Goal: Transaction & Acquisition: Purchase product/service

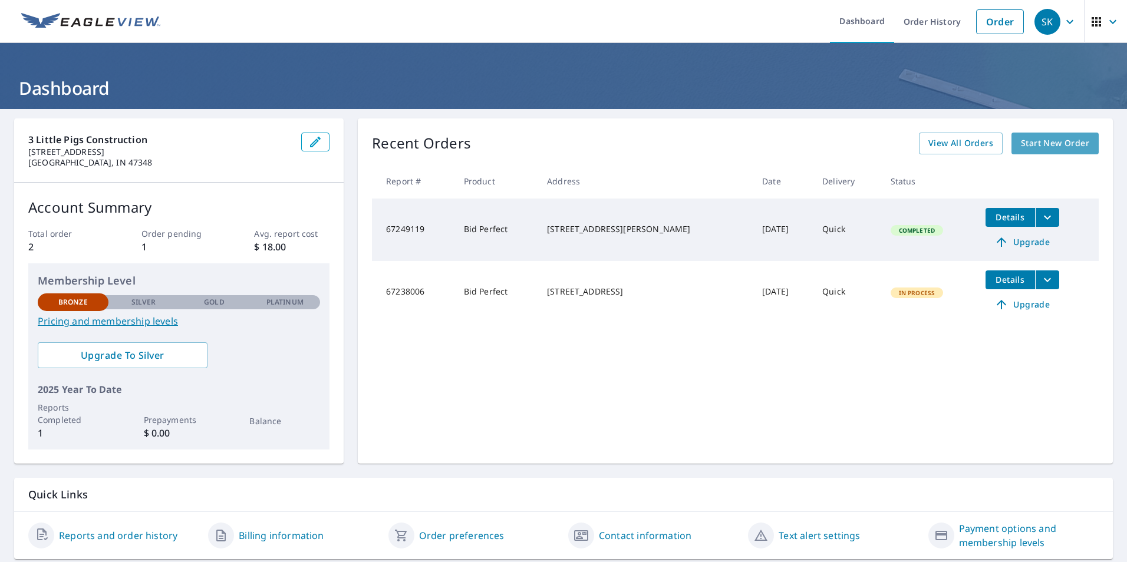
click at [1028, 142] on span "Start New Order" at bounding box center [1055, 143] width 68 height 15
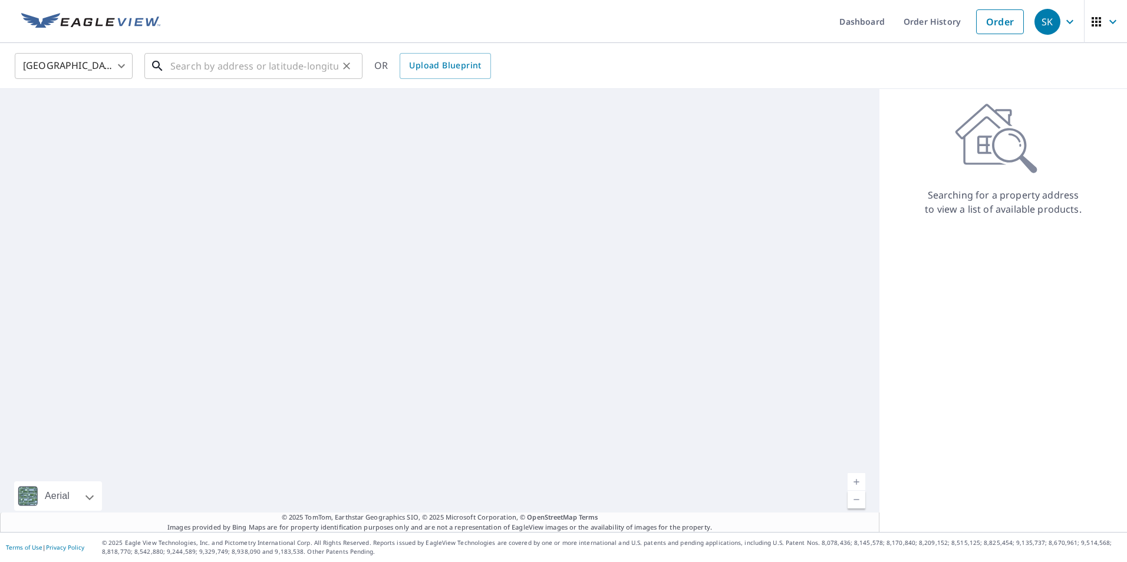
click at [303, 67] on input "text" at bounding box center [254, 65] width 168 height 33
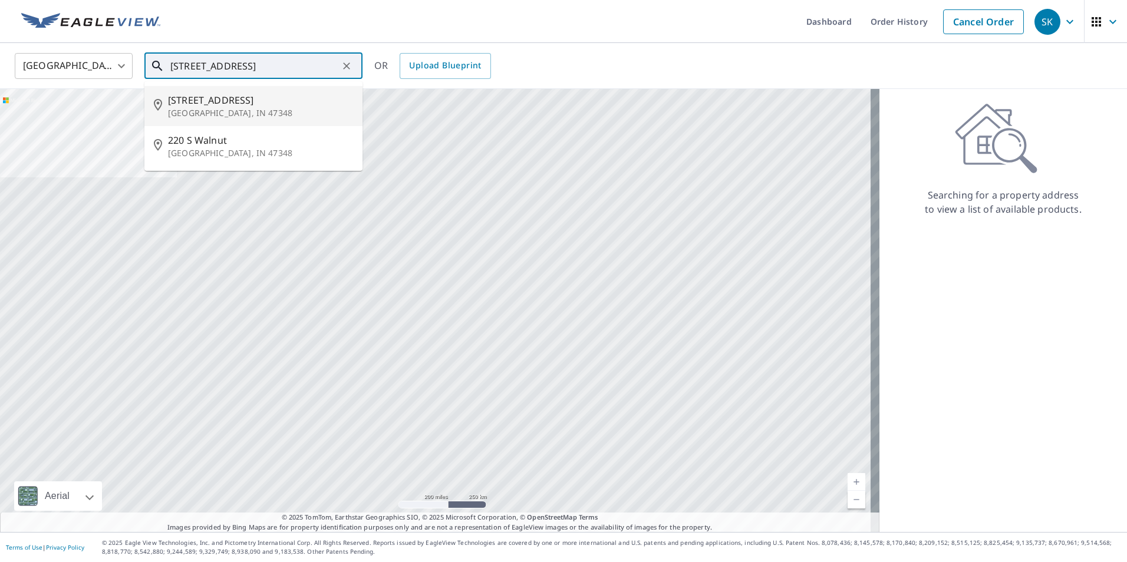
click at [295, 108] on p "[GEOGRAPHIC_DATA], IN 47348" at bounding box center [260, 113] width 185 height 12
type input "[STREET_ADDRESS]"
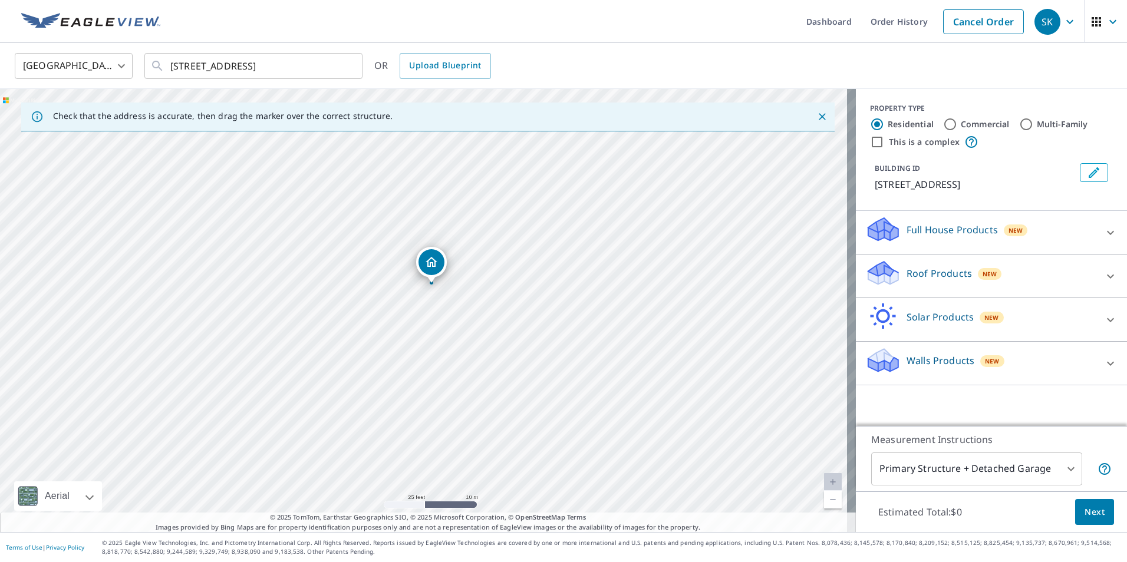
drag, startPoint x: 410, startPoint y: 356, endPoint x: 457, endPoint y: 283, distance: 86.5
click at [457, 283] on div "[STREET_ADDRESS]" at bounding box center [428, 310] width 856 height 443
click at [1103, 365] on icon at bounding box center [1110, 364] width 14 height 14
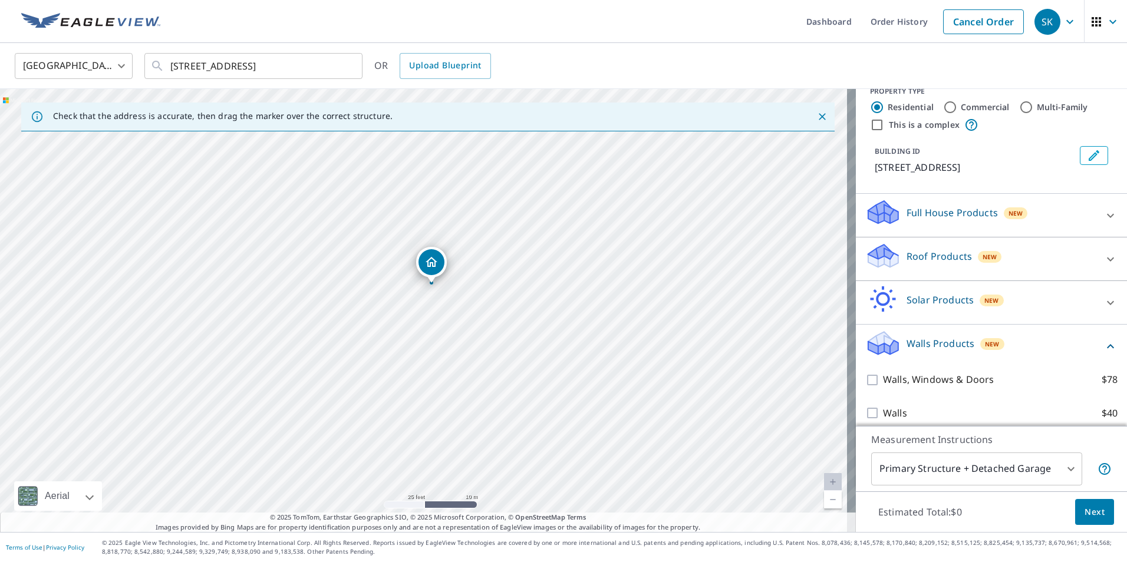
scroll to position [26, 0]
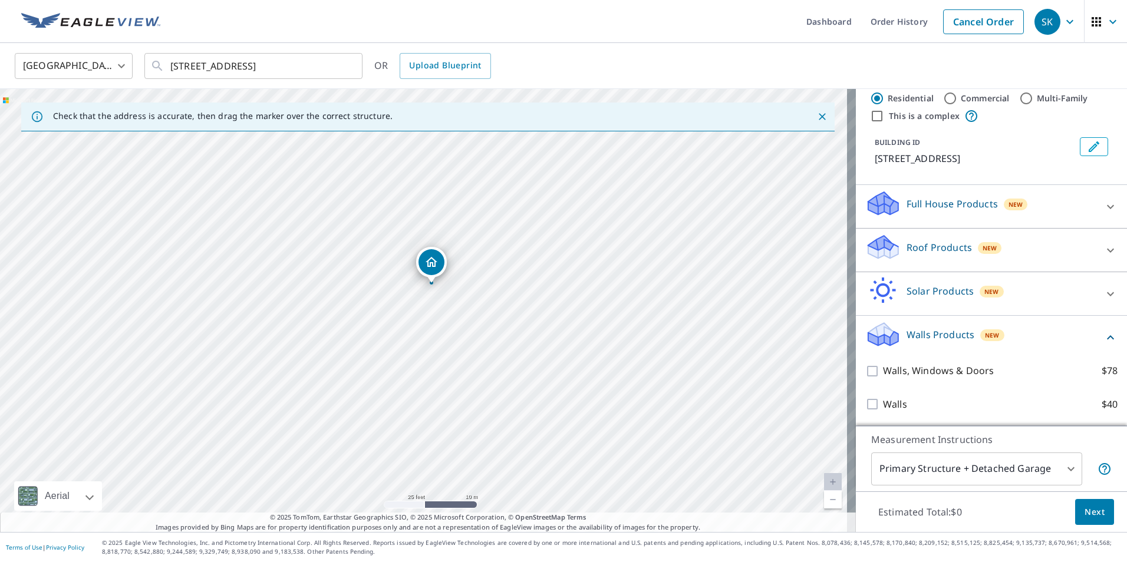
click at [966, 467] on body "SK SK Dashboard Order History Cancel Order SK [GEOGRAPHIC_DATA] [GEOGRAPHIC_DAT…" at bounding box center [563, 281] width 1127 height 562
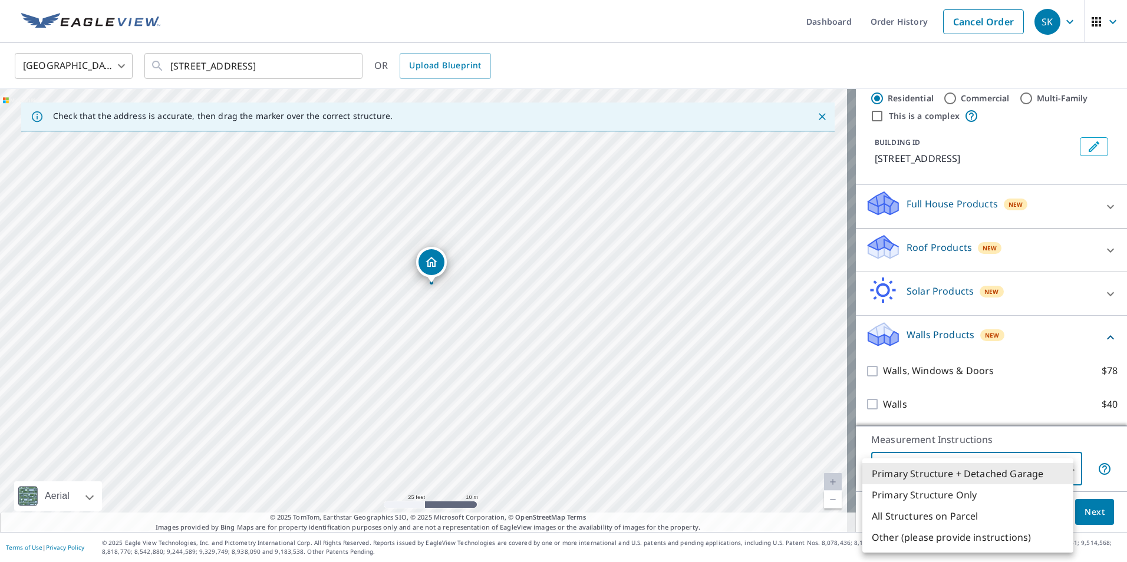
click at [962, 473] on li "Primary Structure + Detached Garage" at bounding box center [967, 473] width 211 height 21
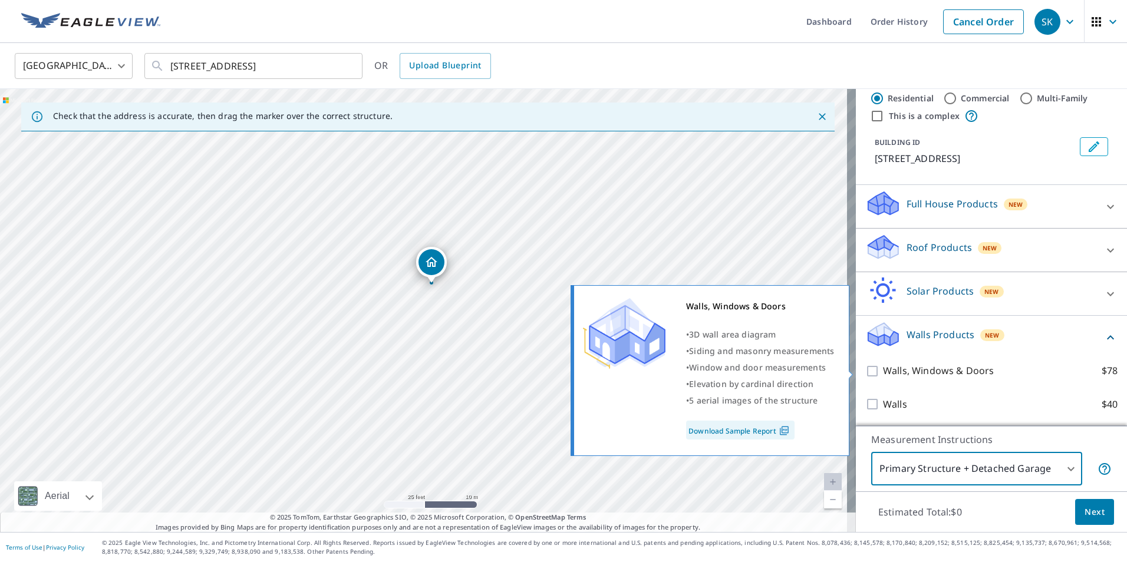
click at [865, 372] on input "Walls, Windows & Doors $78" at bounding box center [874, 371] width 18 height 14
checkbox input "true"
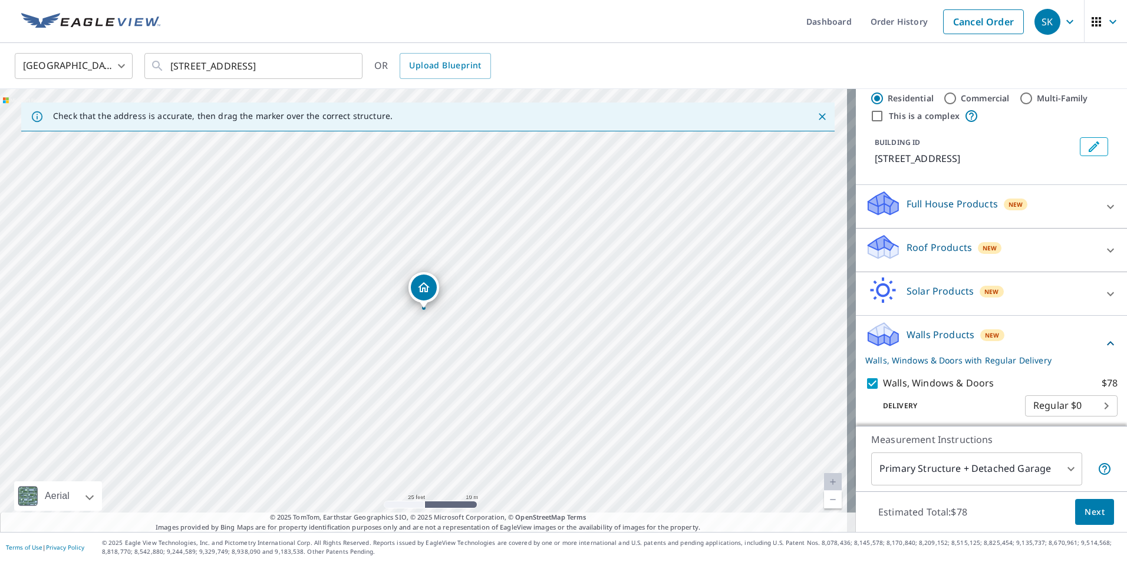
scroll to position [64, 0]
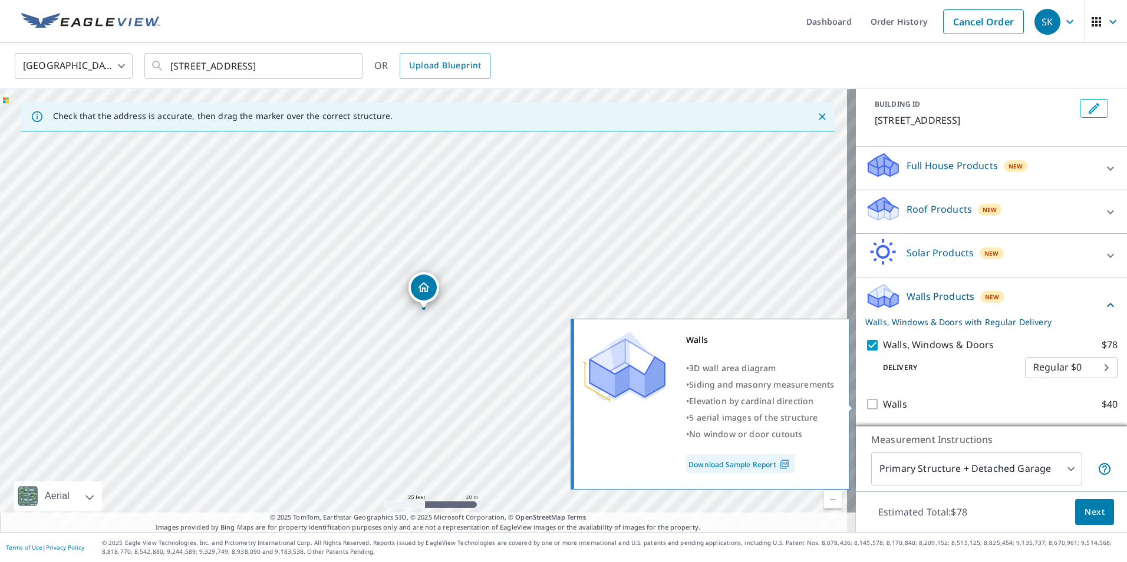
click at [866, 401] on input "Walls $40" at bounding box center [874, 404] width 18 height 14
checkbox input "true"
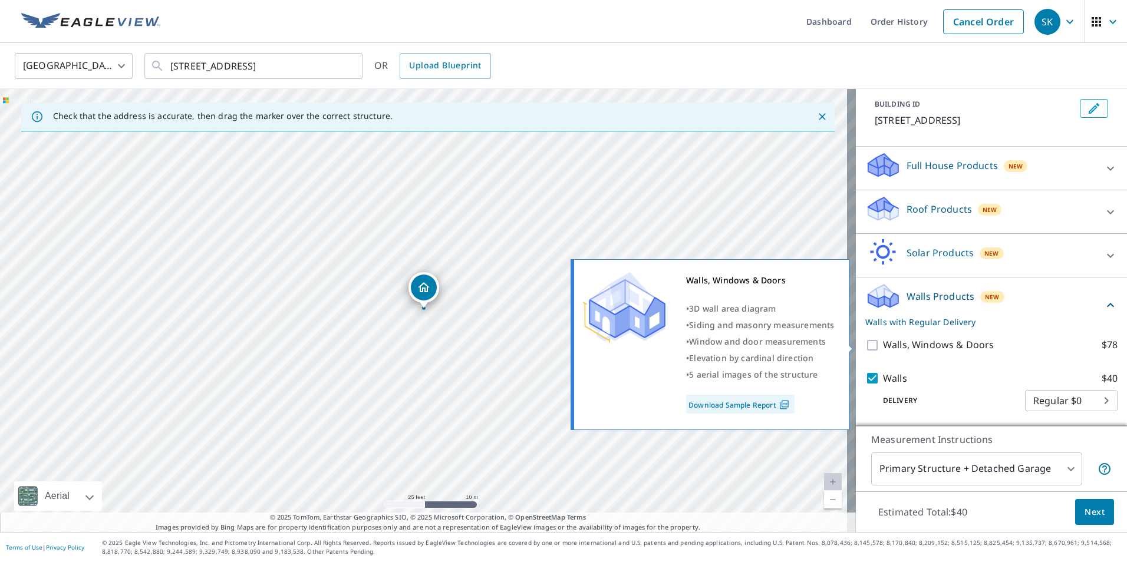
click at [865, 345] on input "Walls, Windows & Doors $78" at bounding box center [874, 345] width 18 height 14
checkbox input "true"
checkbox input "false"
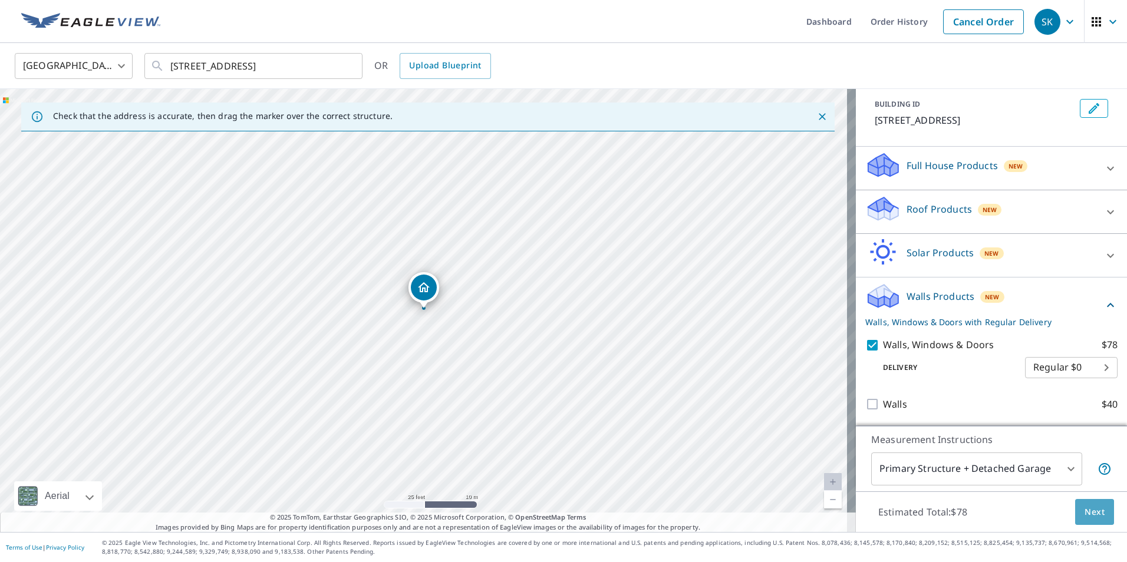
click at [1084, 507] on span "Next" at bounding box center [1094, 512] width 20 height 15
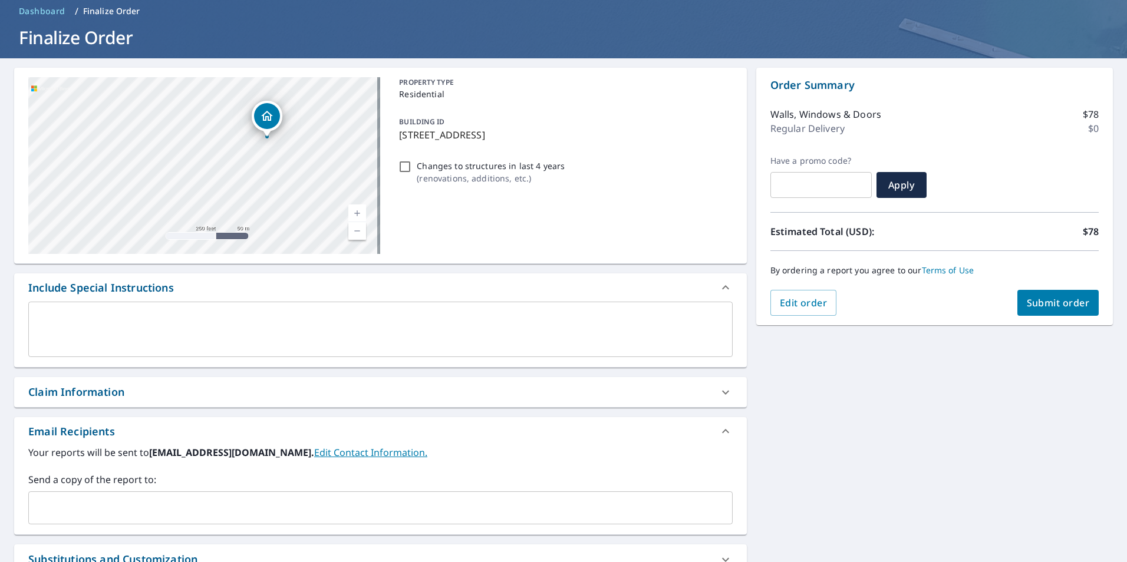
scroll to position [177, 0]
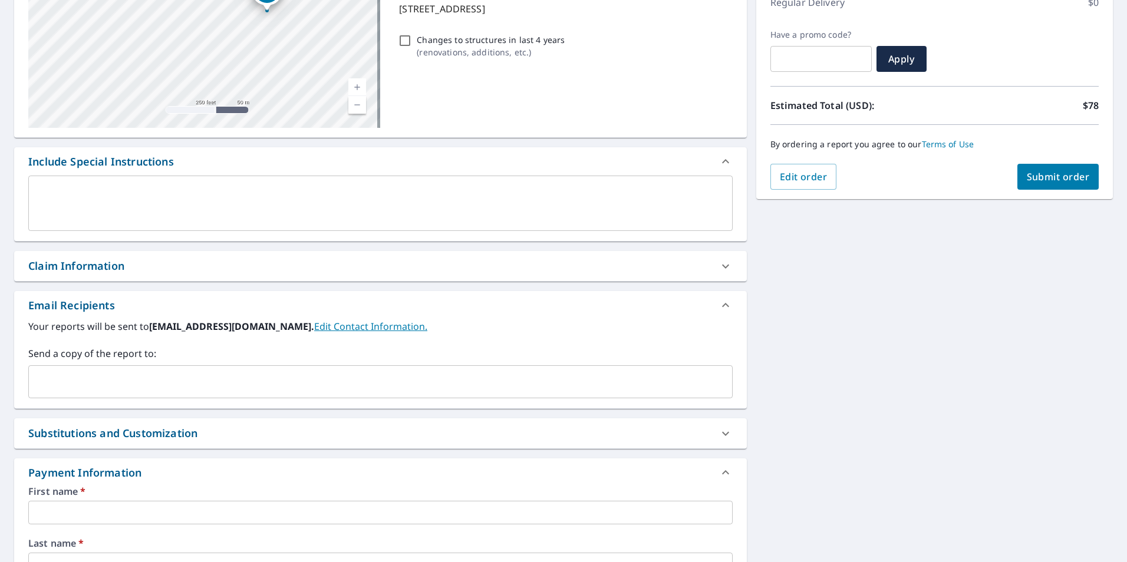
click at [718, 266] on icon at bounding box center [725, 266] width 14 height 14
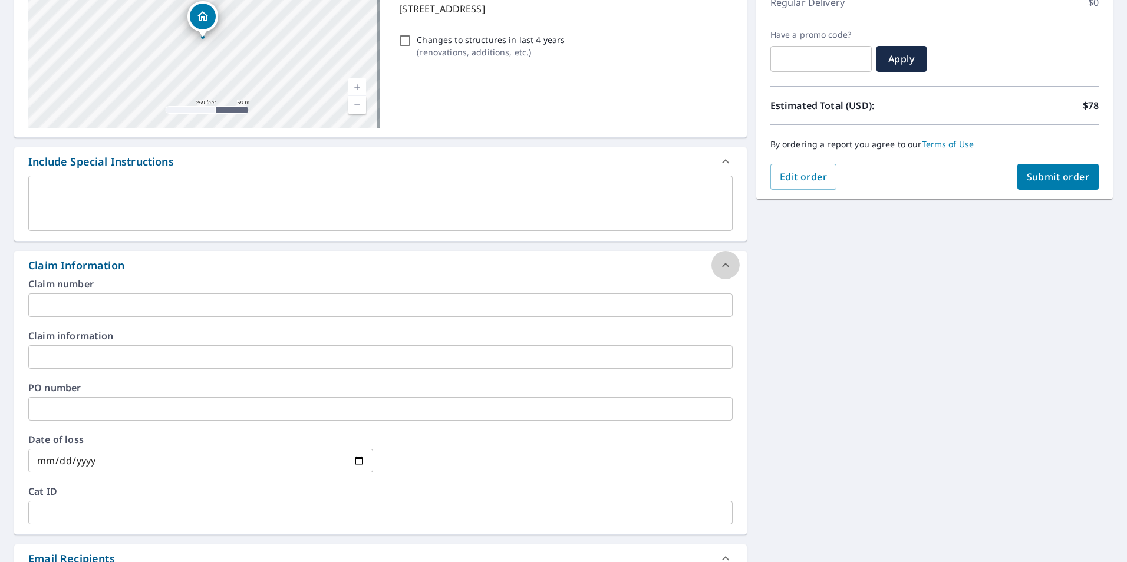
click at [711, 265] on div at bounding box center [725, 265] width 28 height 28
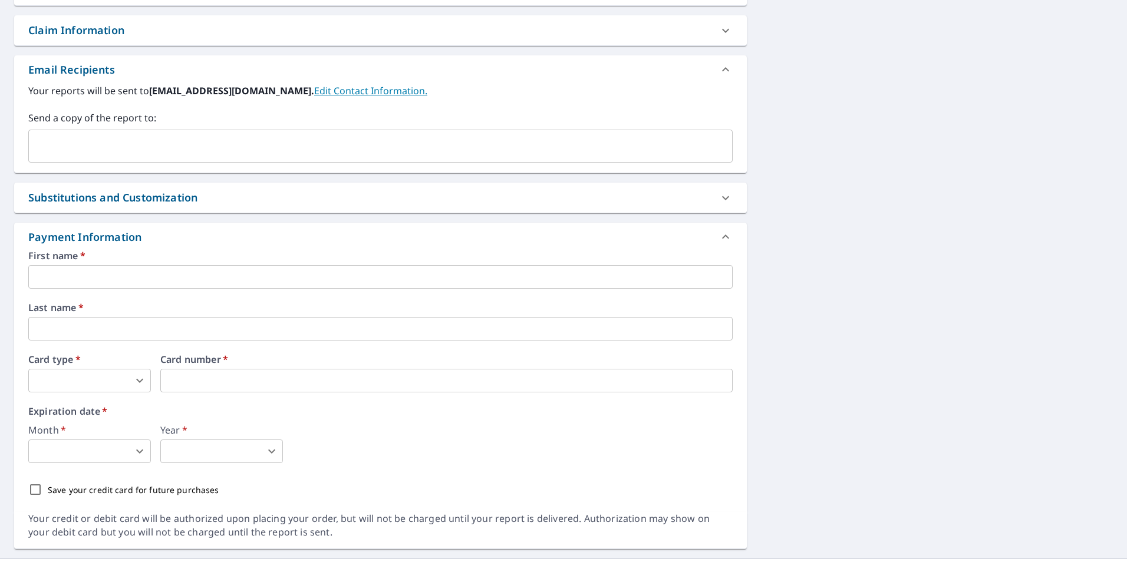
scroll to position [439, 0]
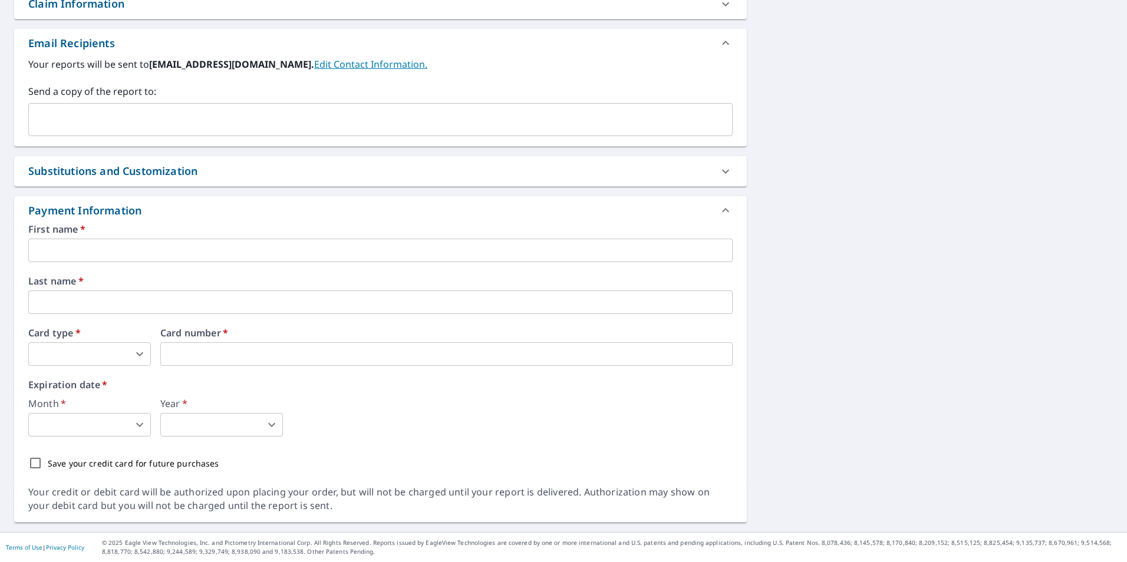
click at [322, 254] on input "text" at bounding box center [380, 251] width 704 height 24
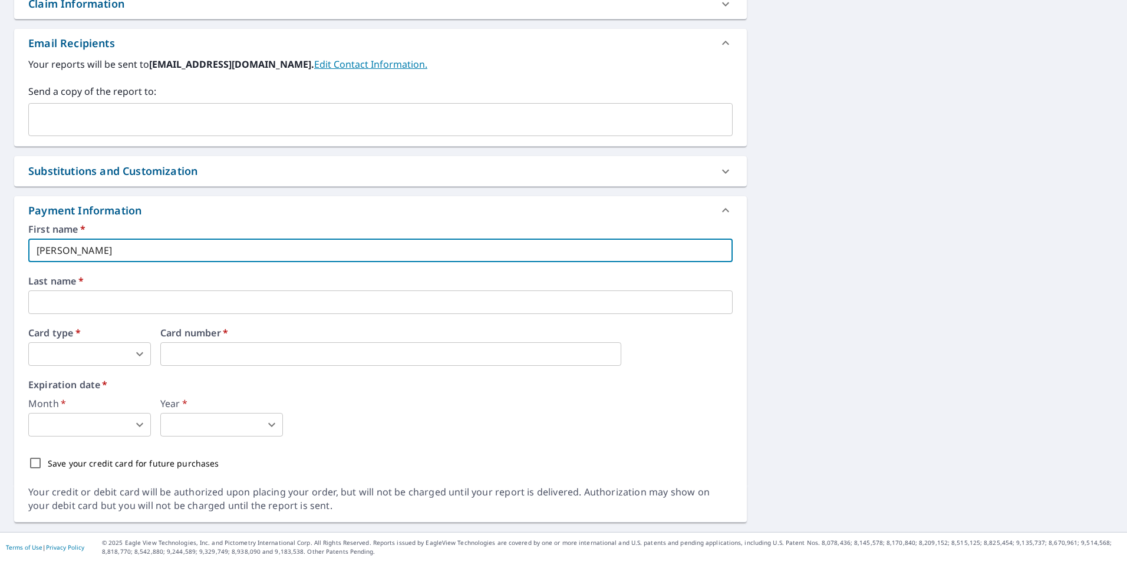
type input "[PERSON_NAME]"
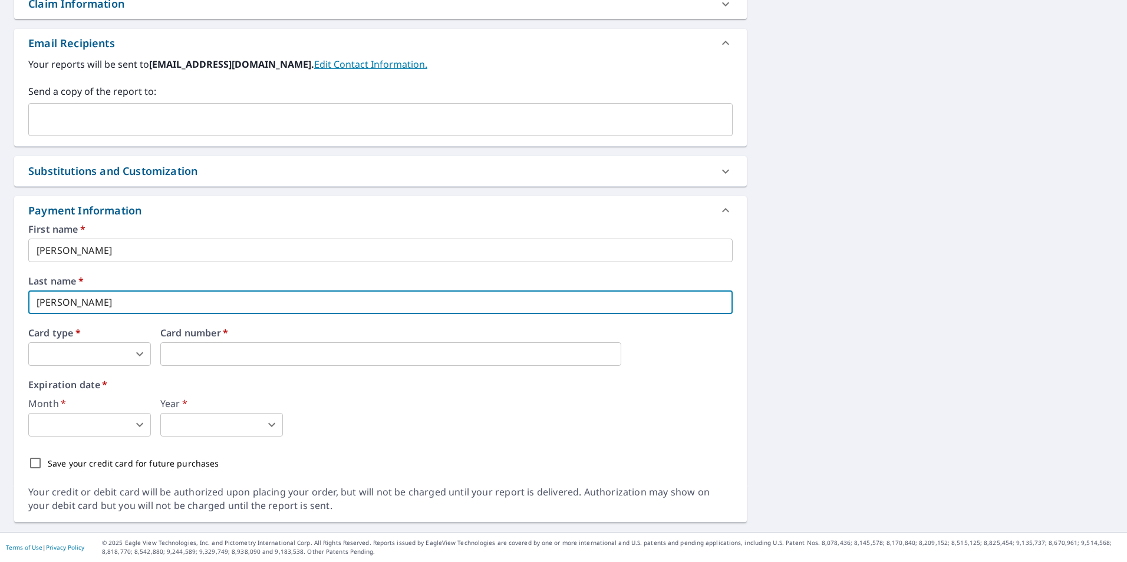
type input "[PERSON_NAME]"
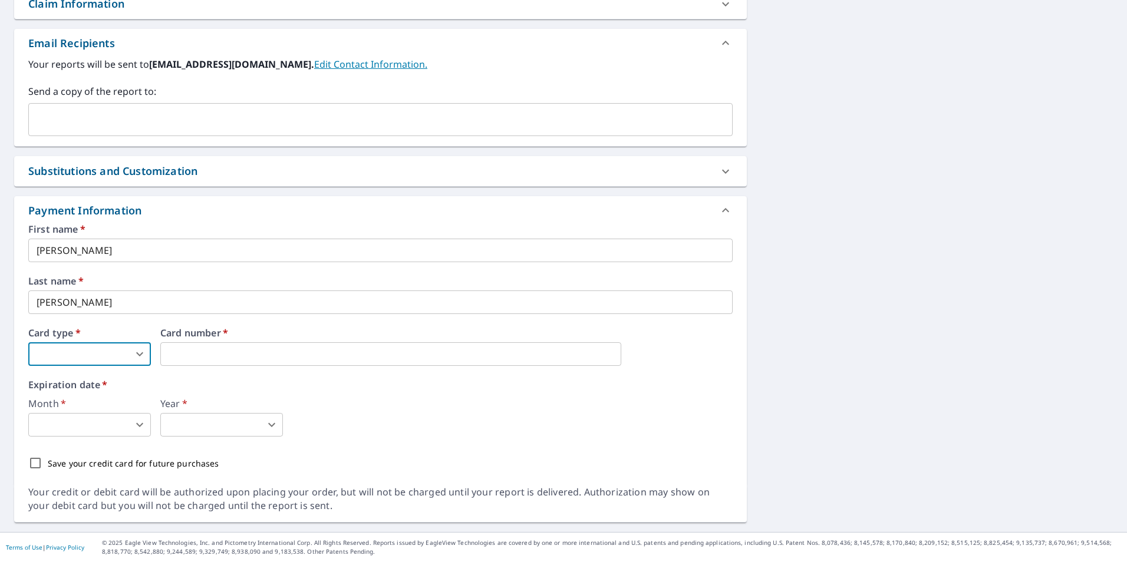
click at [135, 344] on body "SK SK Dashboard Order History Cancel Order SK Dashboard / Finalize Order Finali…" at bounding box center [563, 281] width 1127 height 562
click at [123, 430] on li "MasterCard" at bounding box center [89, 423] width 123 height 21
type input "3"
click at [119, 421] on body "SK SK Dashboard Order History Cancel Order SK Dashboard / Finalize Order Finali…" at bounding box center [563, 281] width 1127 height 562
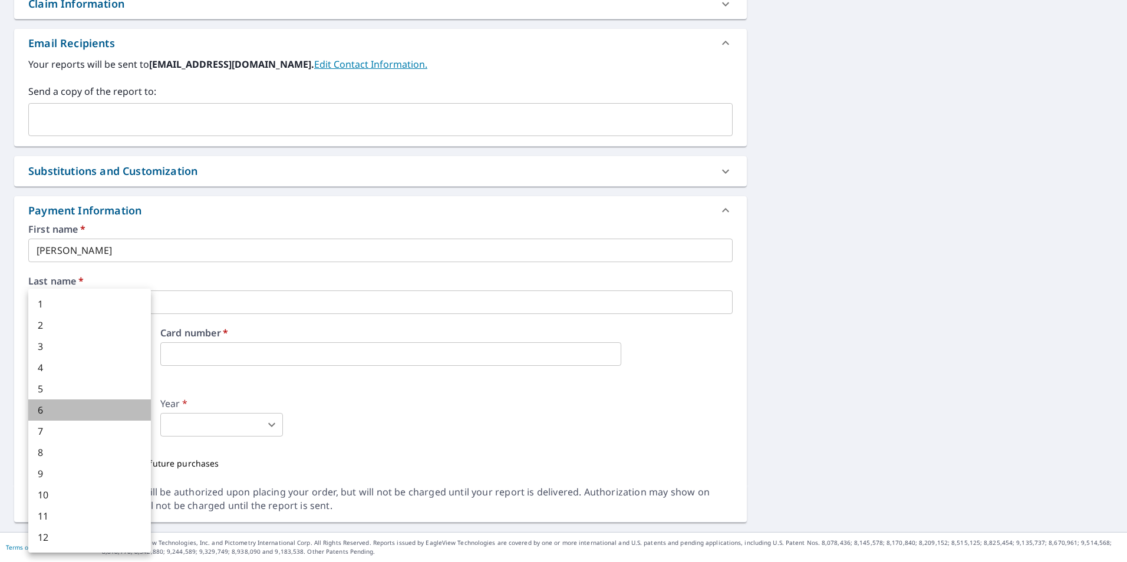
click at [118, 414] on li "6" at bounding box center [89, 410] width 123 height 21
type input "6"
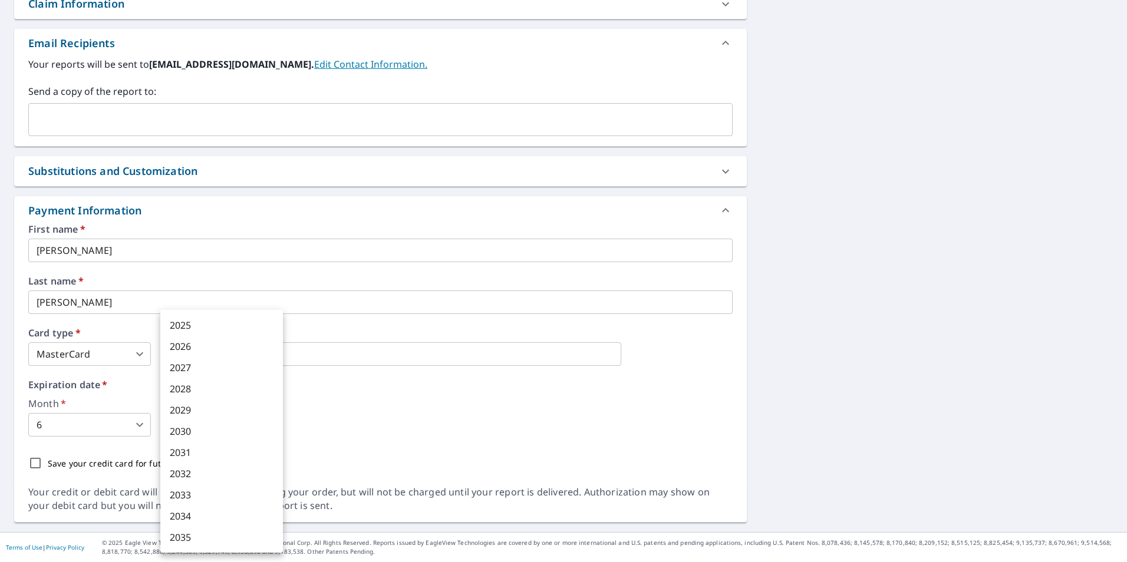
click at [233, 431] on body "SK SK Dashboard Order History Cancel Order SK Dashboard / Finalize Order Finali…" at bounding box center [563, 281] width 1127 height 562
click at [230, 395] on li "2028" at bounding box center [221, 388] width 123 height 21
type input "2028"
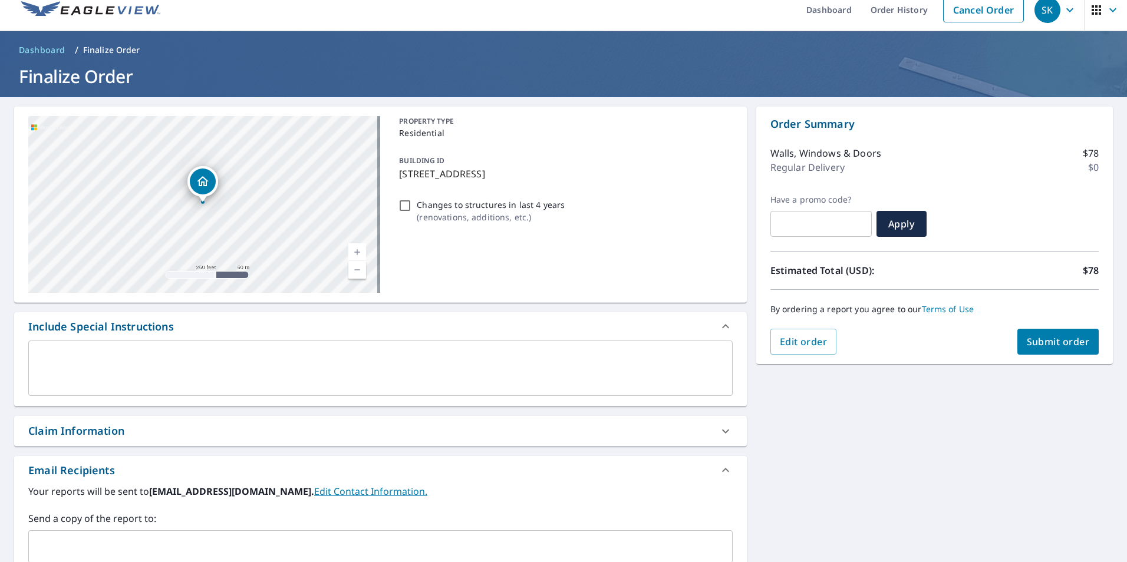
scroll to position [0, 0]
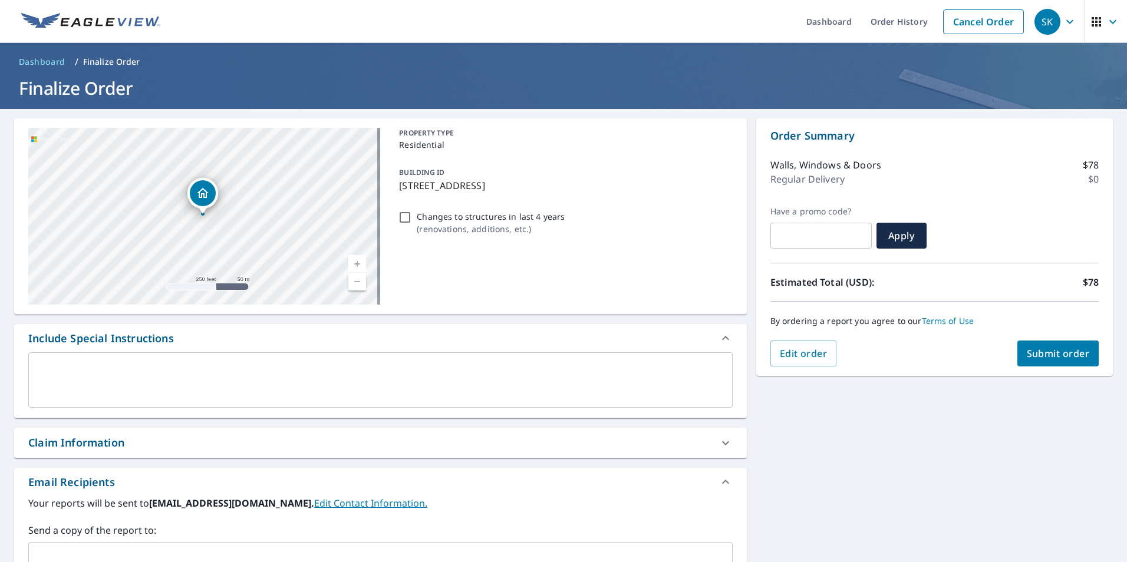
click at [1052, 348] on span "Submit order" at bounding box center [1058, 353] width 63 height 13
